Goal: Information Seeking & Learning: Learn about a topic

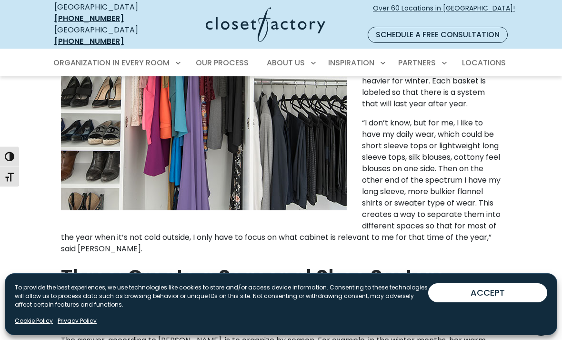
scroll to position [1035, 0]
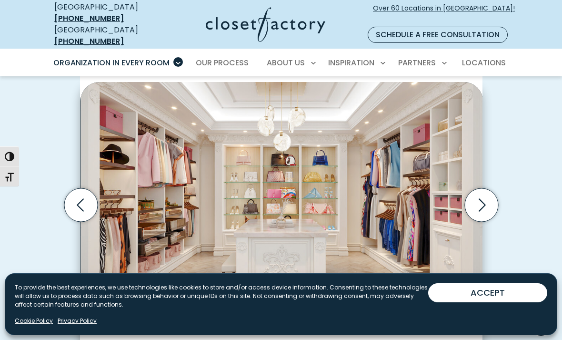
scroll to position [281, 0]
click at [485, 203] on icon "Next slide" at bounding box center [481, 205] width 33 height 33
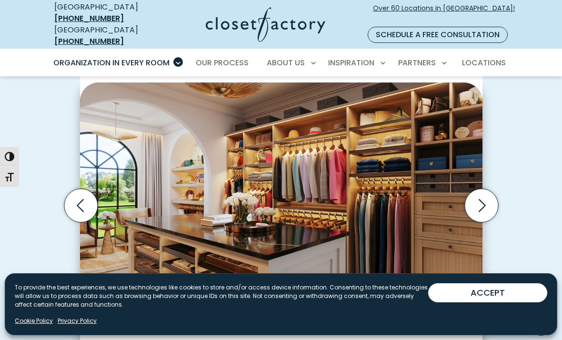
click at [484, 199] on icon "Next slide" at bounding box center [482, 205] width 7 height 13
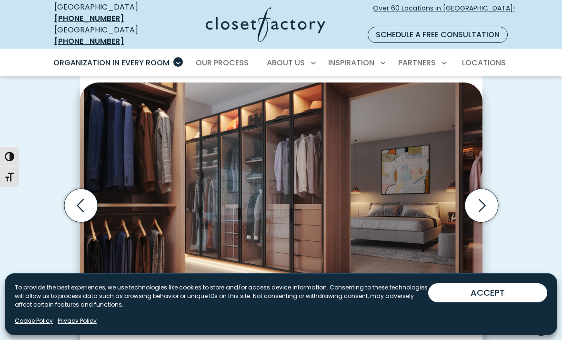
click at [486, 196] on icon "Next slide" at bounding box center [481, 205] width 33 height 33
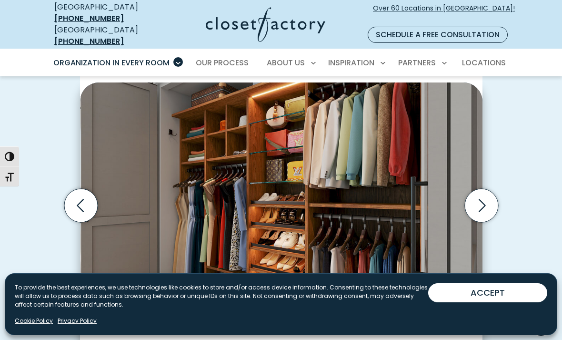
click at [482, 189] on icon "Next slide" at bounding box center [481, 205] width 33 height 33
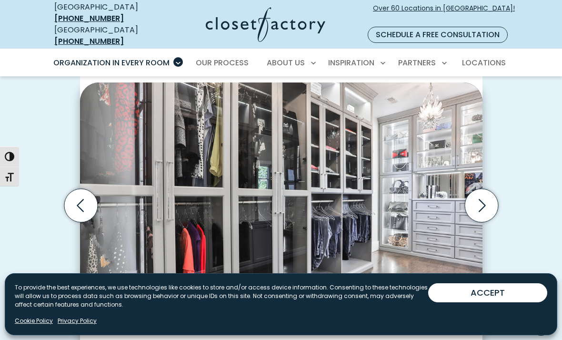
click at [485, 197] on icon "Next slide" at bounding box center [481, 205] width 33 height 33
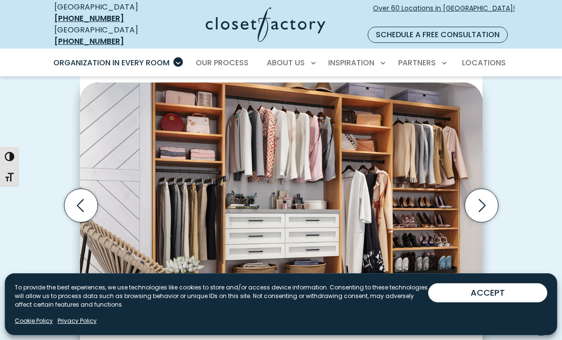
click at [489, 193] on icon "Next slide" at bounding box center [481, 205] width 33 height 33
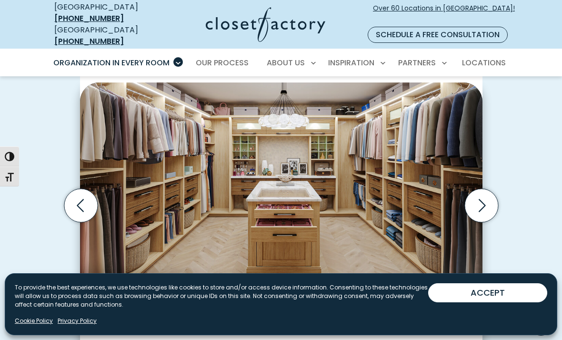
click at [488, 194] on icon "Next slide" at bounding box center [481, 205] width 33 height 33
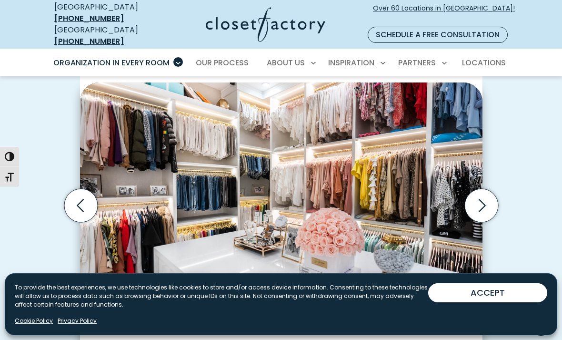
click at [489, 190] on icon "Next slide" at bounding box center [481, 205] width 33 height 33
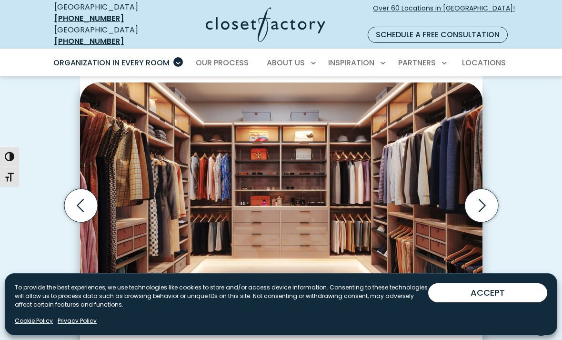
click at [61, 195] on icon "Previous slide" at bounding box center [81, 205] width 41 height 41
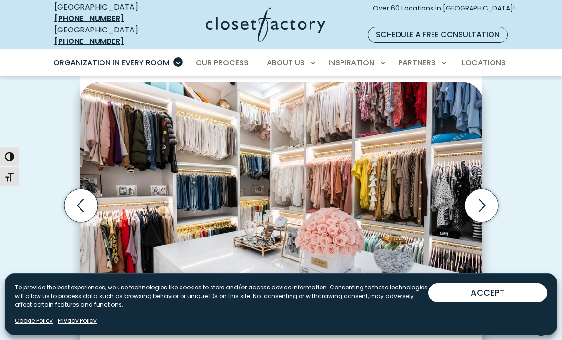
click at [490, 194] on icon "Next slide" at bounding box center [481, 205] width 33 height 33
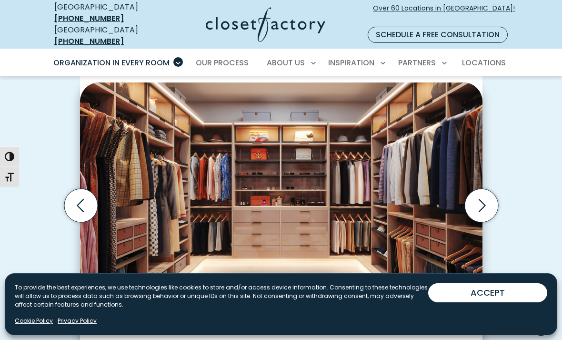
click at [487, 190] on icon "Next slide" at bounding box center [481, 205] width 33 height 33
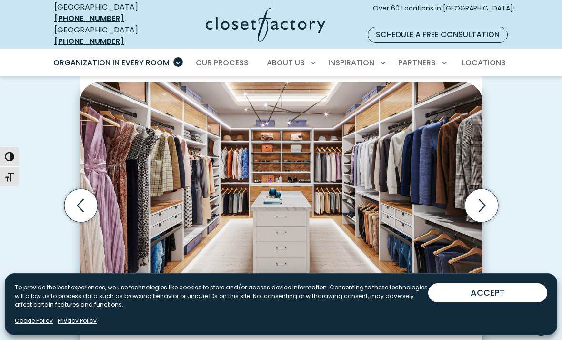
click at [485, 194] on icon "Next slide" at bounding box center [481, 205] width 33 height 33
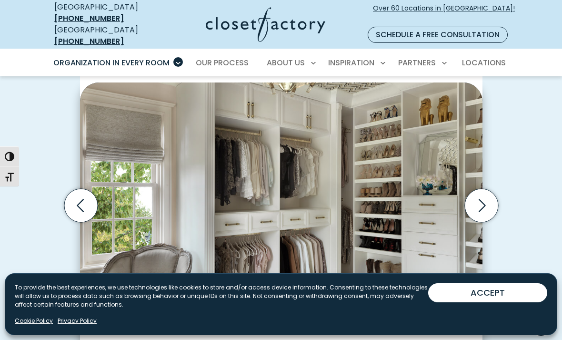
click at [483, 199] on icon "Next slide" at bounding box center [482, 205] width 7 height 13
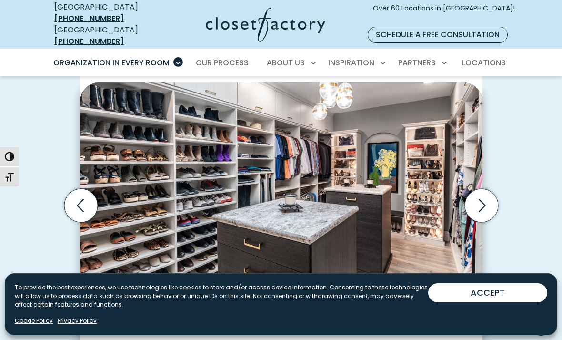
click at [482, 193] on icon "Next slide" at bounding box center [481, 205] width 33 height 33
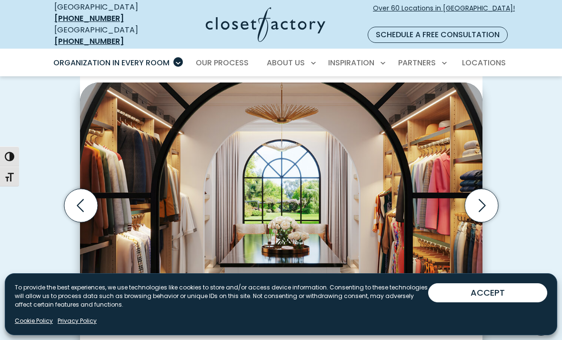
click at [489, 191] on icon "Next slide" at bounding box center [481, 205] width 33 height 33
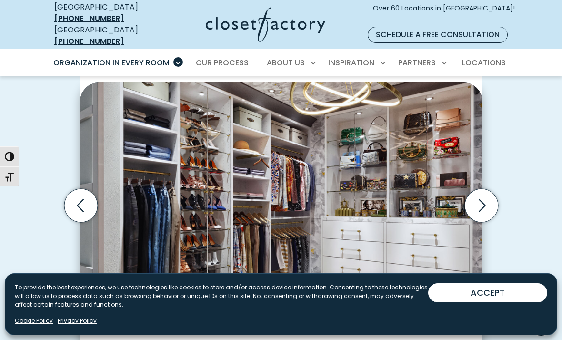
click at [486, 192] on icon "Next slide" at bounding box center [481, 205] width 33 height 33
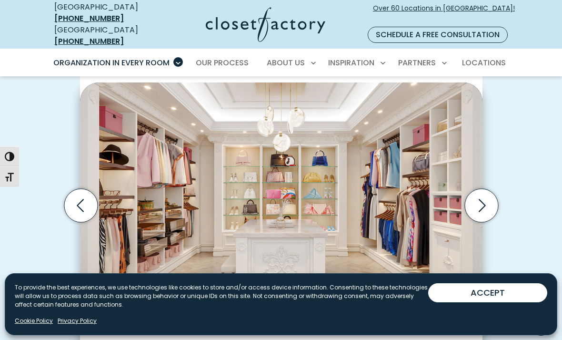
click at [484, 197] on icon "Next slide" at bounding box center [481, 205] width 33 height 33
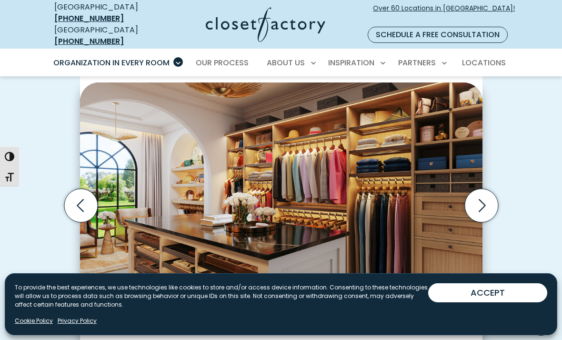
click at [482, 195] on icon "Next slide" at bounding box center [481, 205] width 33 height 33
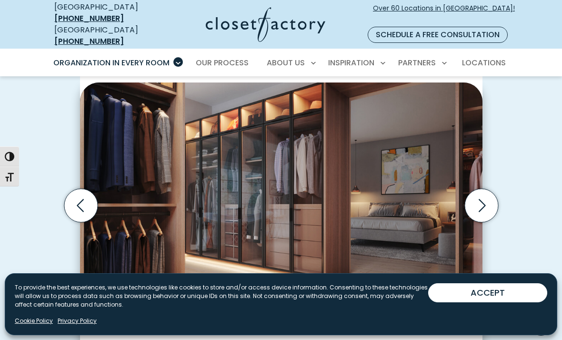
click at [479, 196] on icon "Next slide" at bounding box center [481, 205] width 33 height 33
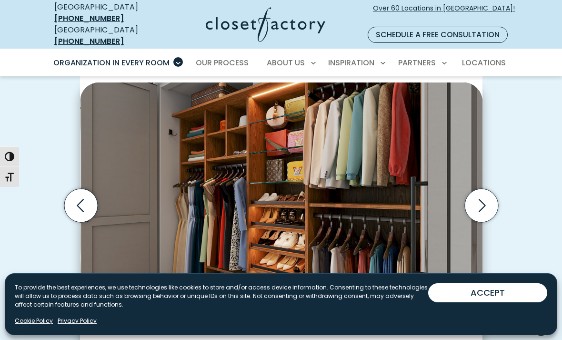
click at [482, 193] on icon "Next slide" at bounding box center [481, 205] width 33 height 33
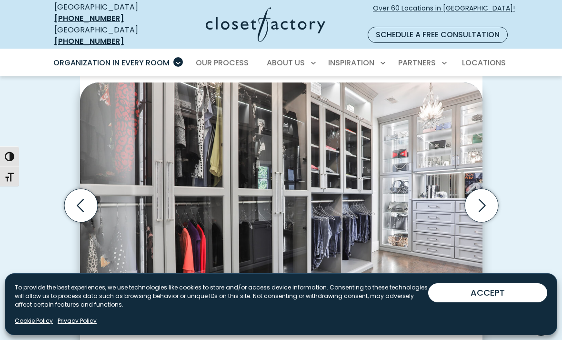
click at [479, 193] on icon "Next slide" at bounding box center [481, 205] width 33 height 33
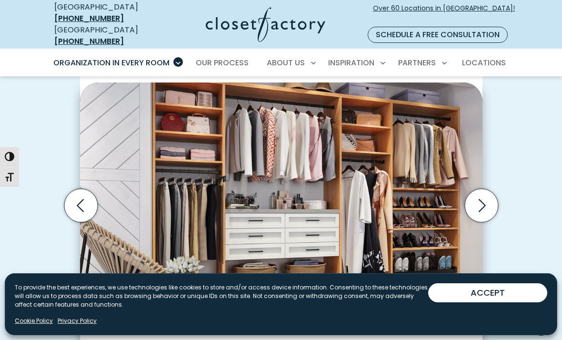
click at [482, 193] on icon "Next slide" at bounding box center [481, 205] width 33 height 33
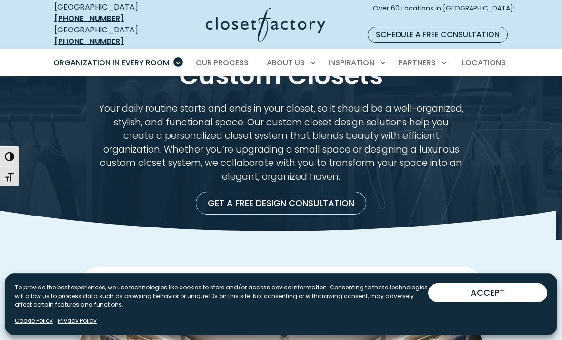
scroll to position [31, 0]
